Goal: Entertainment & Leisure: Browse casually

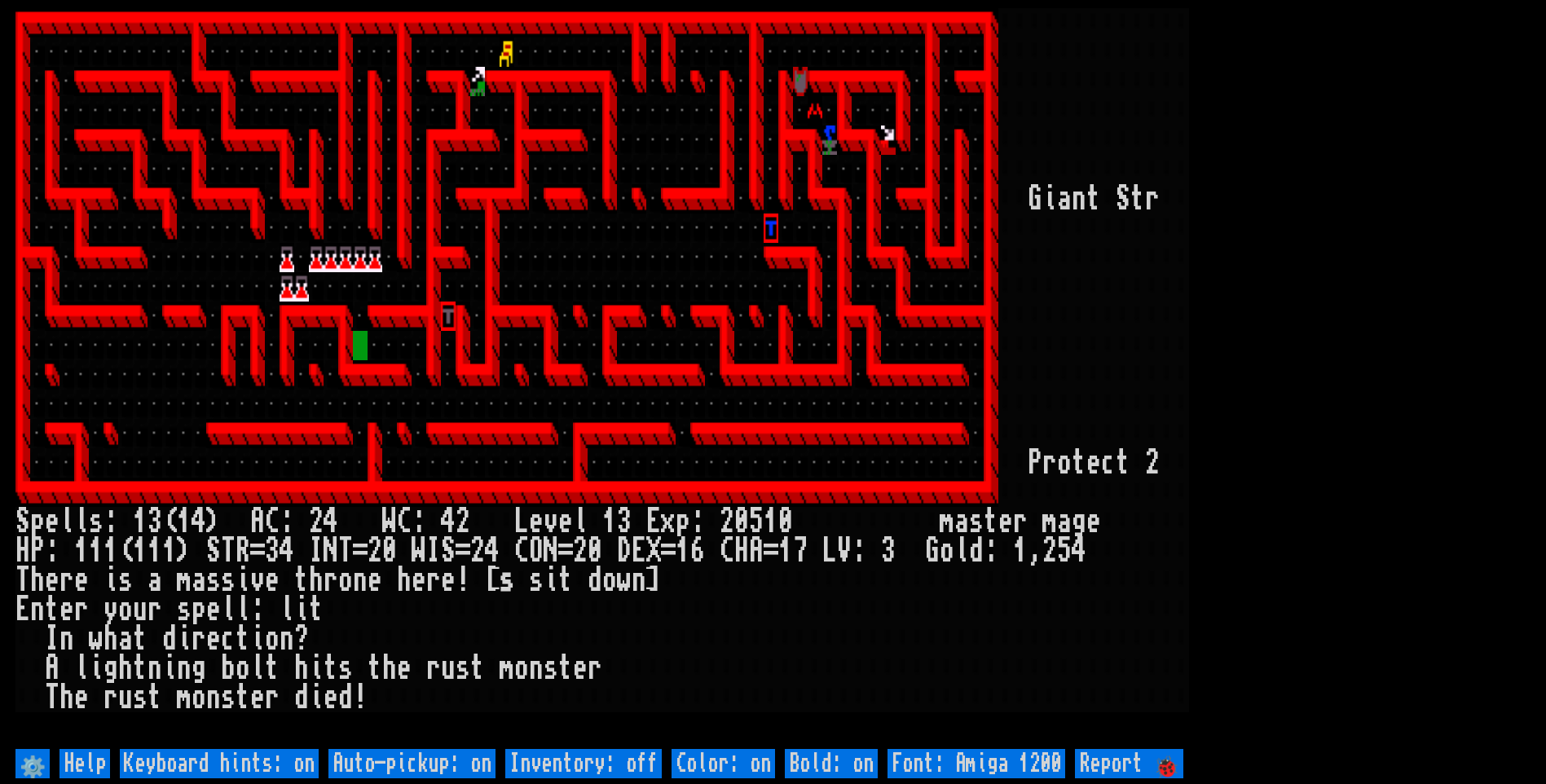
click at [396, 757] on off "Auto-pickup: on" at bounding box center [412, 763] width 167 height 30
type off "Auto-pickup: off"
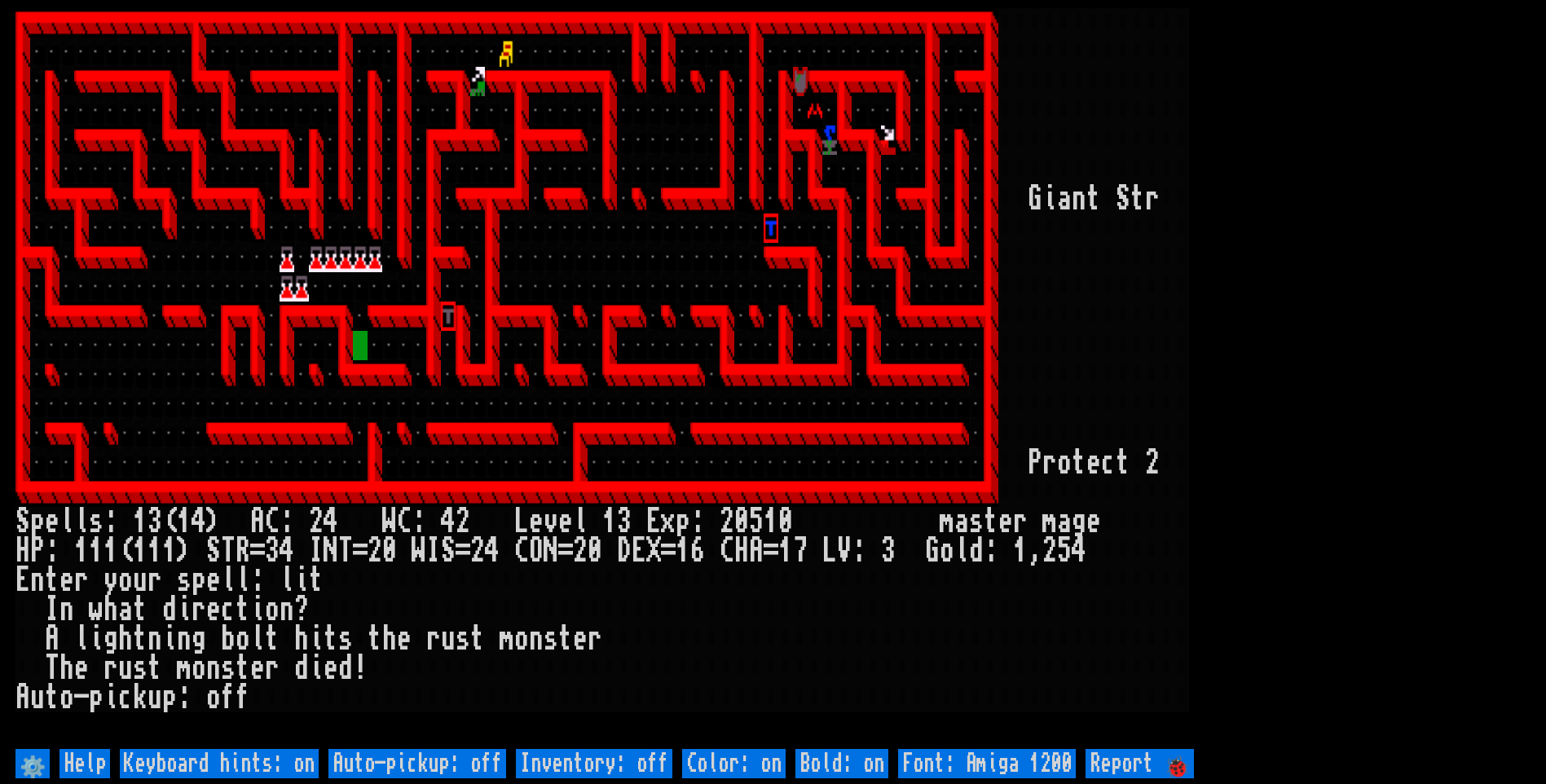
click at [1462, 172] on larn at bounding box center [773, 376] width 1515 height 736
